Goal: Task Accomplishment & Management: Manage account settings

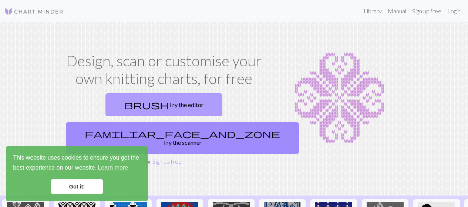
scroll to position [34, 0]
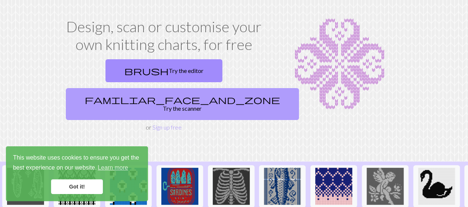
click at [184, 88] on link "familiar_face_and_zone Try the scanner" at bounding box center [182, 104] width 233 height 32
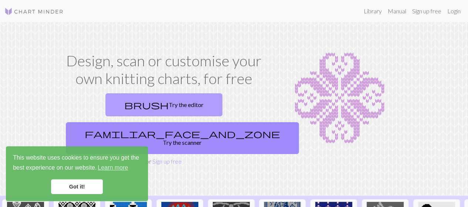
click at [130, 106] on link "brush Try the editor" at bounding box center [163, 104] width 117 height 23
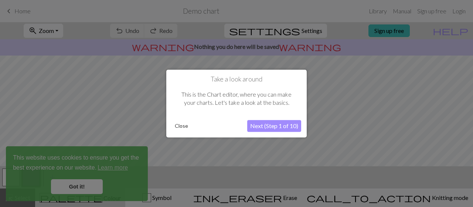
click at [183, 127] on button "Close" at bounding box center [181, 125] width 19 height 11
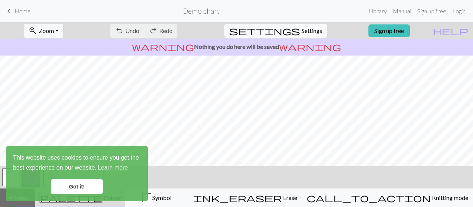
click at [162, 28] on div "undo Undo Undo redo Redo Redo" at bounding box center [144, 30] width 78 height 17
click at [154, 32] on div "undo Undo Undo redo Redo Redo" at bounding box center [144, 30] width 78 height 17
click at [309, 35] on span "Settings" at bounding box center [312, 30] width 21 height 9
select select "aran"
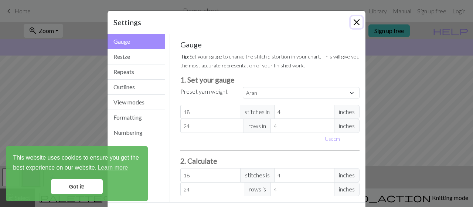
click at [352, 23] on button "Close" at bounding box center [357, 22] width 12 height 12
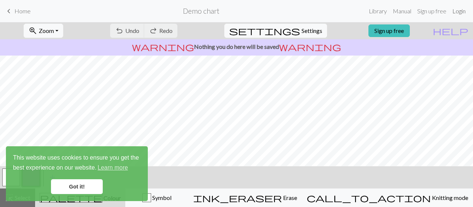
click at [457, 14] on link "Login" at bounding box center [459, 11] width 19 height 15
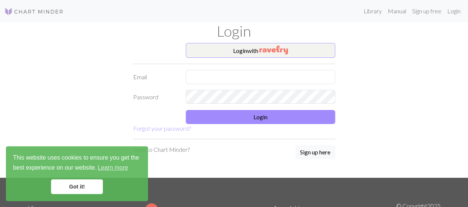
click at [266, 66] on form "Login with Email Password Login Forgot your password?" at bounding box center [234, 88] width 202 height 90
click at [264, 72] on input "text" at bounding box center [260, 77] width 149 height 14
type input "[EMAIL_ADDRESS][DOMAIN_NAME]"
click at [224, 105] on form "Login with Email [EMAIL_ADDRESS][DOMAIN_NAME] Password Login Forgot your passwo…" at bounding box center [234, 88] width 202 height 90
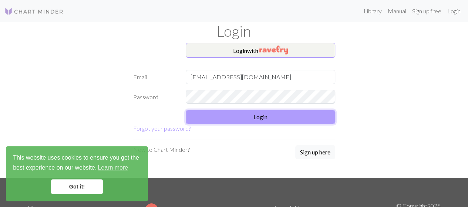
click at [215, 115] on button "Login" at bounding box center [260, 117] width 149 height 14
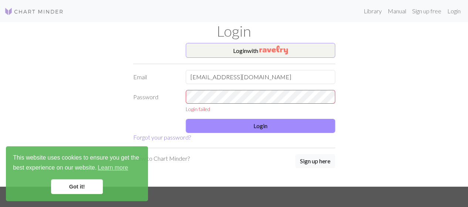
click at [170, 139] on link "Forgot your password?" at bounding box center [162, 136] width 58 height 7
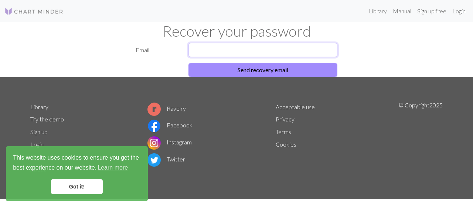
click at [248, 50] on input "text" at bounding box center [263, 50] width 149 height 14
type input "[EMAIL_ADDRESS][DOMAIN_NAME]"
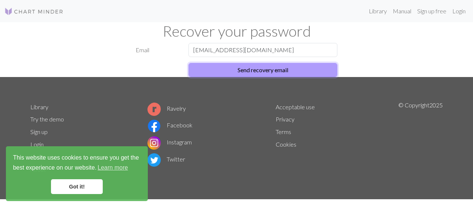
click at [225, 70] on button "Send recovery email" at bounding box center [263, 70] width 149 height 14
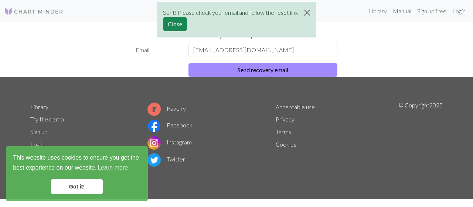
click at [284, 41] on div "Sent! Please check your email and follow the reset link Close" at bounding box center [237, 21] width 160 height 43
